Goal: Task Accomplishment & Management: Use online tool/utility

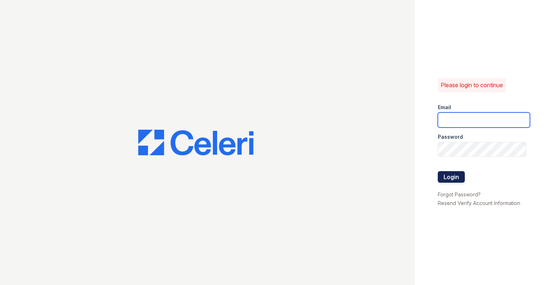
type input "[EMAIL_ADDRESS][DOMAIN_NAME]"
click at [451, 175] on button "Login" at bounding box center [451, 177] width 27 height 12
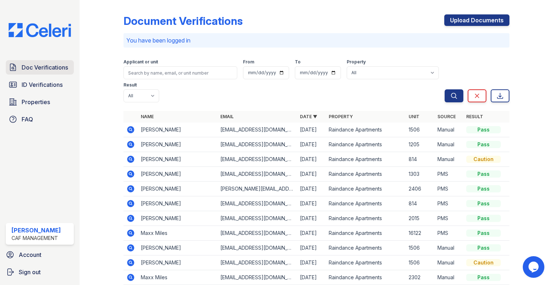
click at [43, 69] on span "Doc Verifications" at bounding box center [45, 67] width 46 height 9
click at [44, 83] on span "ID Verifications" at bounding box center [42, 84] width 41 height 9
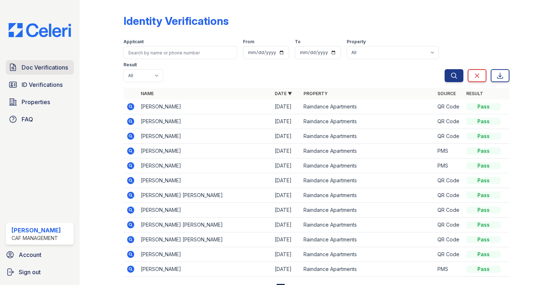
click at [49, 72] on link "Doc Verifications" at bounding box center [40, 67] width 68 height 14
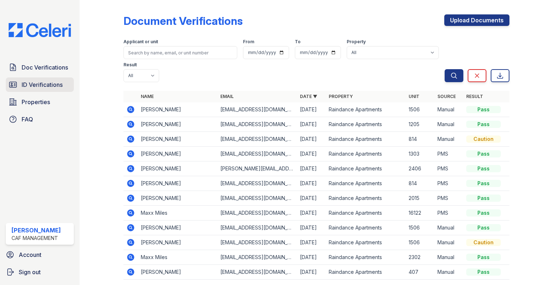
click at [48, 85] on span "ID Verifications" at bounding box center [42, 84] width 41 height 9
